Goal: Find specific page/section: Find specific page/section

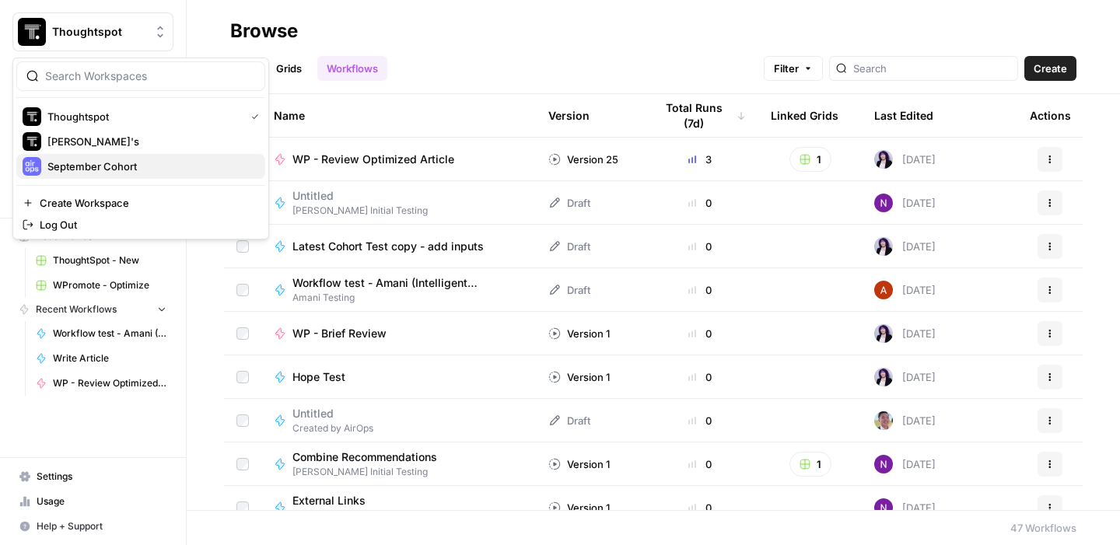
click at [107, 170] on span "September Cohort" at bounding box center [149, 167] width 205 height 16
